Goal: Transaction & Acquisition: Purchase product/service

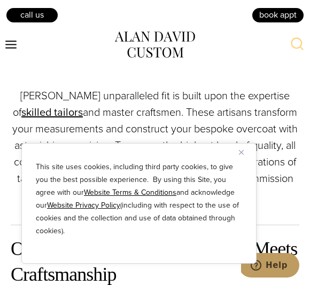
click at [242, 153] on img "Close" at bounding box center [241, 152] width 5 height 5
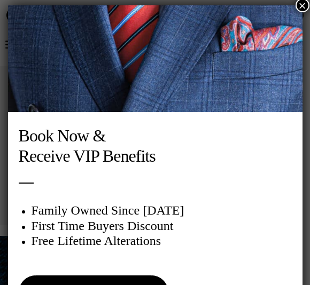
click at [298, 9] on button "×" at bounding box center [303, 5] width 14 height 14
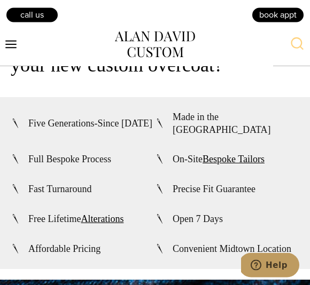
scroll to position [3111, 0]
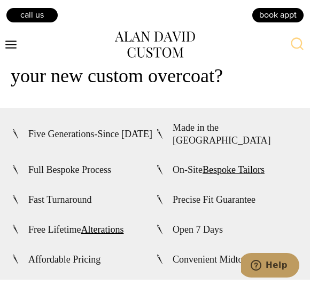
click at [18, 50] on icon "Toggle Menu" at bounding box center [10, 44] width 13 height 13
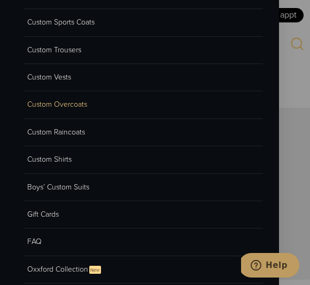
scroll to position [100, 0]
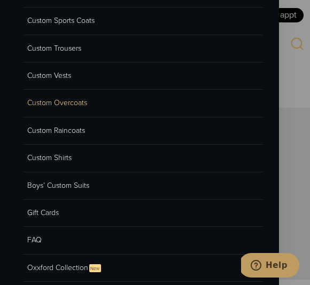
click at [99, 99] on link "Custom Overcoats" at bounding box center [143, 103] width 239 height 27
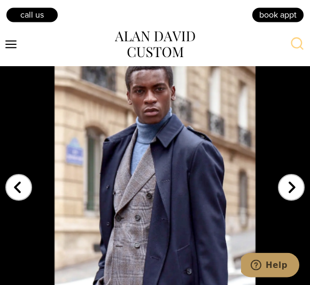
scroll to position [2396, 0]
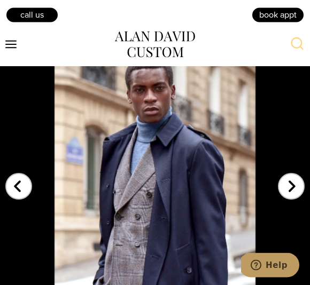
click at [307, 168] on div "1 / 3" at bounding box center [155, 178] width 310 height 281
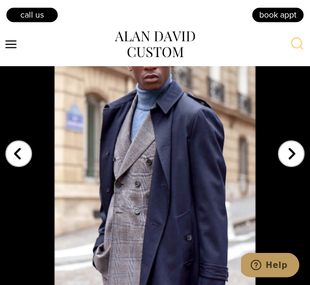
click at [300, 135] on div "Next slide" at bounding box center [291, 148] width 27 height 27
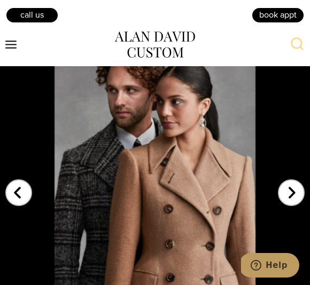
scroll to position [2388, 0]
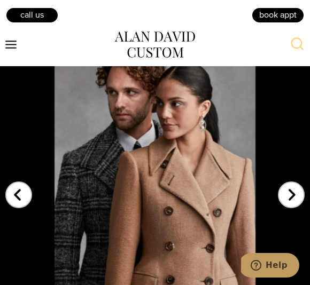
click at [304, 175] on div "Next slide" at bounding box center [291, 188] width 27 height 27
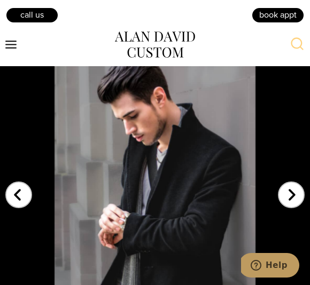
click at [299, 175] on div "Next slide" at bounding box center [291, 188] width 27 height 27
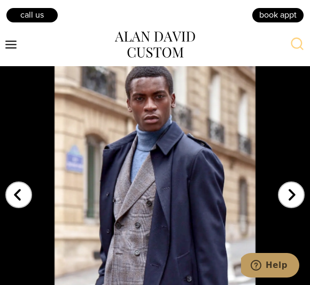
click at [300, 175] on div "Next slide" at bounding box center [291, 188] width 27 height 27
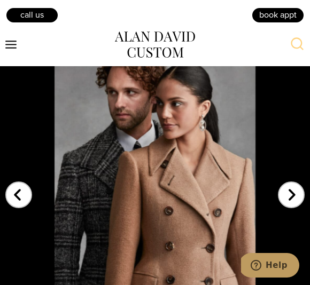
click at [299, 175] on div "Next slide" at bounding box center [291, 188] width 27 height 27
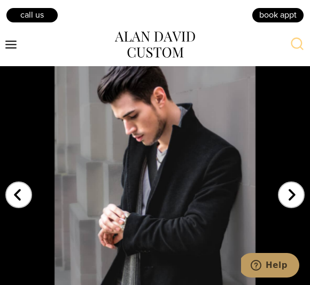
click at [300, 175] on div "Next slide" at bounding box center [291, 188] width 27 height 27
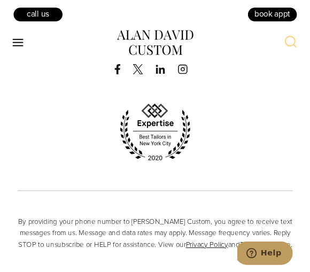
scroll to position [4323, 0]
